Goal: Task Accomplishment & Management: Use online tool/utility

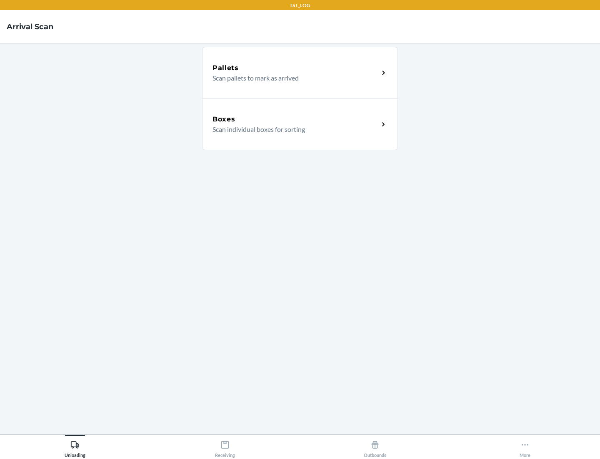
click at [296, 119] on div "Boxes" at bounding box center [296, 119] width 166 height 10
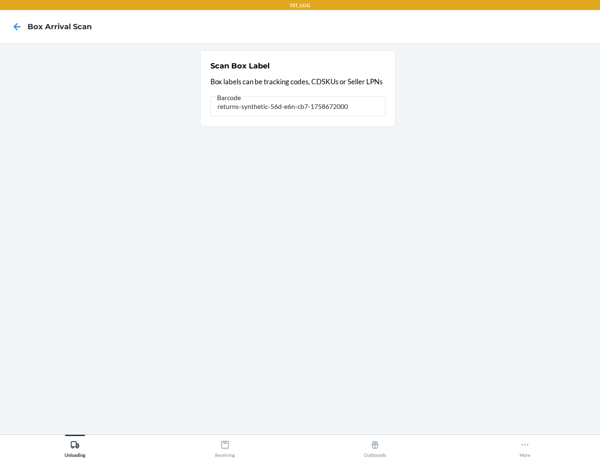
type input "returns-synthetic-56d-e6n-cb7-1758672000"
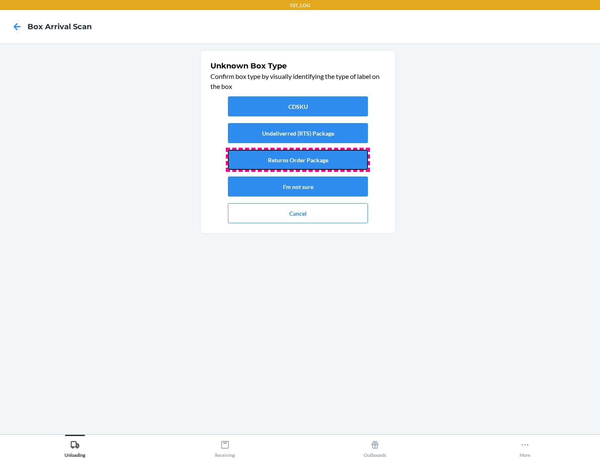
click at [298, 160] on button "Returns Order Package" at bounding box center [298, 160] width 140 height 20
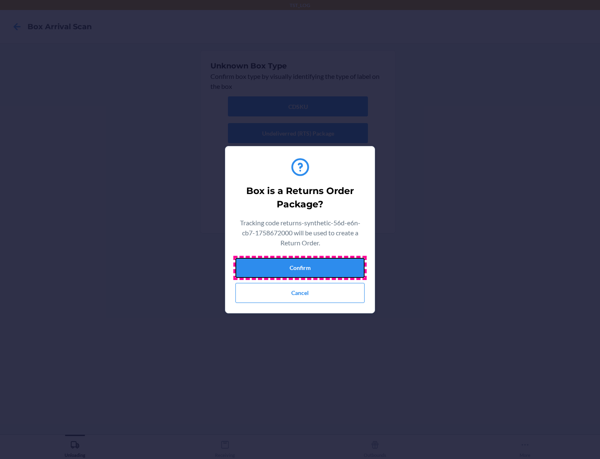
click at [300, 267] on button "Confirm" at bounding box center [300, 268] width 129 height 20
